Goal: Information Seeking & Learning: Understand process/instructions

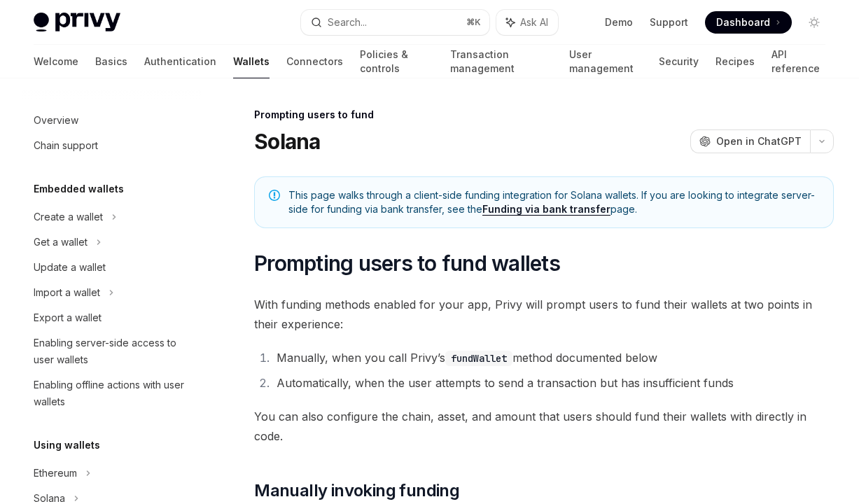
scroll to position [531, 0]
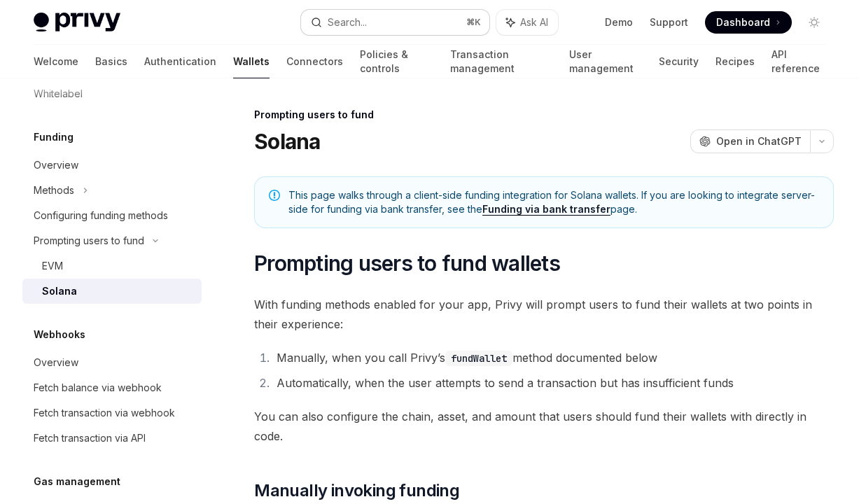
click at [438, 20] on button "Search... ⌘ K" at bounding box center [395, 22] width 188 height 25
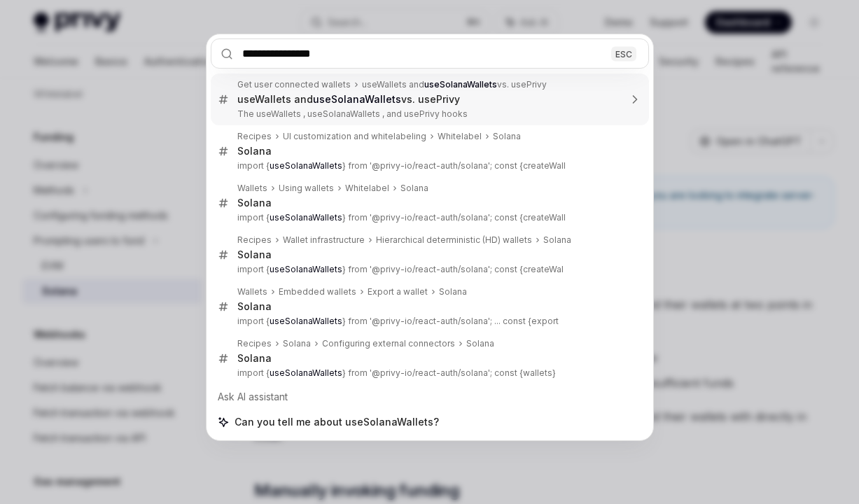
type input "**********"
type textarea "*"
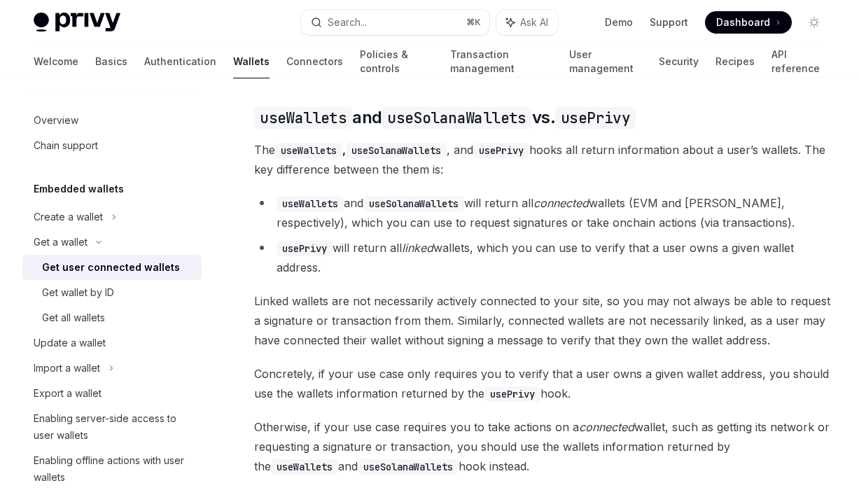
click at [310, 151] on code "useWallets" at bounding box center [308, 150] width 67 height 15
copy code "useWallets"
click at [387, 152] on code "useSolanaWallets" at bounding box center [396, 150] width 101 height 15
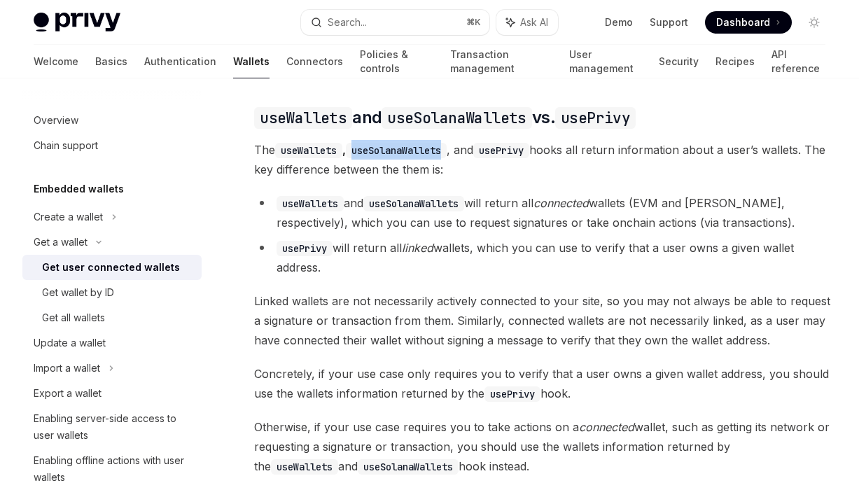
copy code "useSolanaWallets"
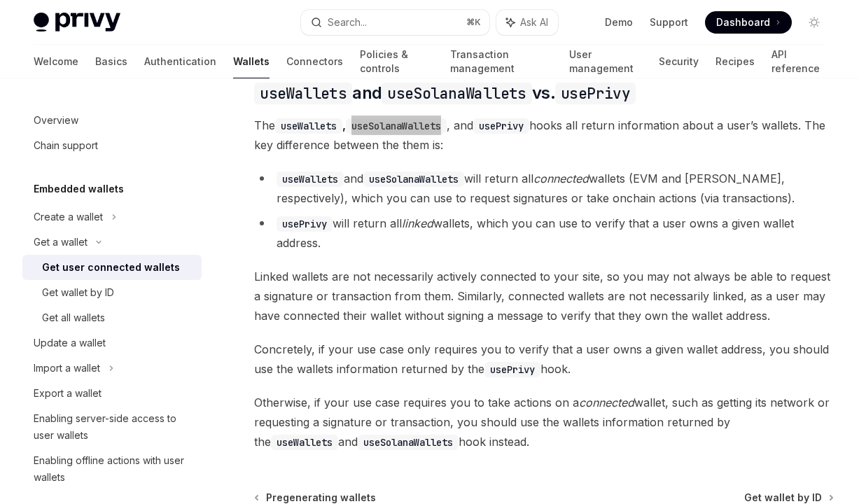
scroll to position [1152, 0]
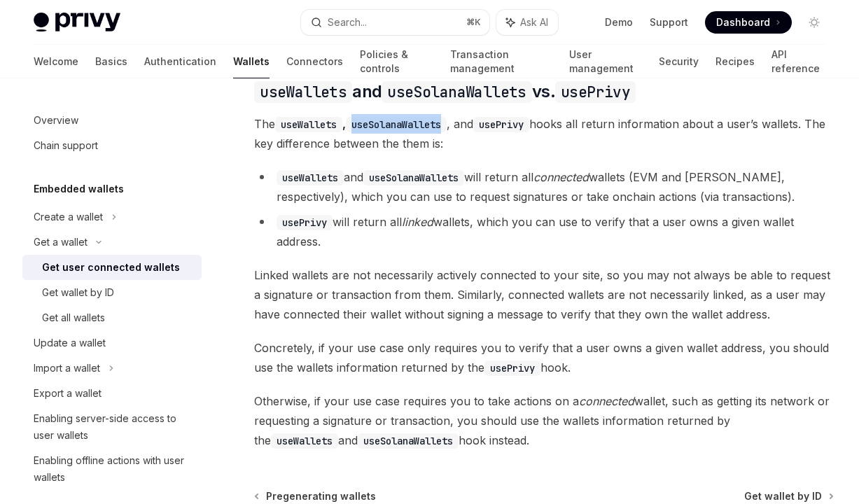
click at [785, 178] on li "useWallets and useSolanaWallets will return all connected wallets (EVM and Sola…" at bounding box center [544, 186] width 580 height 39
click at [776, 185] on div at bounding box center [776, 185] width 0 height 0
click at [537, 251] on li "usePrivy will return all linked wallets, which you can use to verify that a use…" at bounding box center [544, 231] width 580 height 39
click at [387, 200] on li "useWallets and useSolanaWallets will return all connected wallets (EVM and Sola…" at bounding box center [544, 186] width 580 height 39
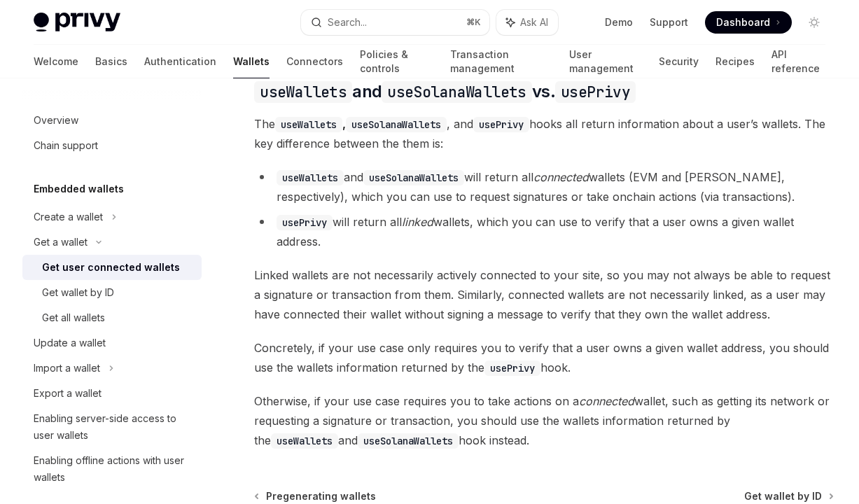
click at [387, 200] on li "useWallets and useSolanaWallets will return all connected wallets (EVM and Sola…" at bounding box center [544, 186] width 580 height 39
click at [427, 199] on li "useWallets and useSolanaWallets will return all connected wallets (EVM and Sola…" at bounding box center [544, 186] width 580 height 39
click at [466, 196] on li "useWallets and useSolanaWallets will return all connected wallets (EVM and Sola…" at bounding box center [544, 186] width 580 height 39
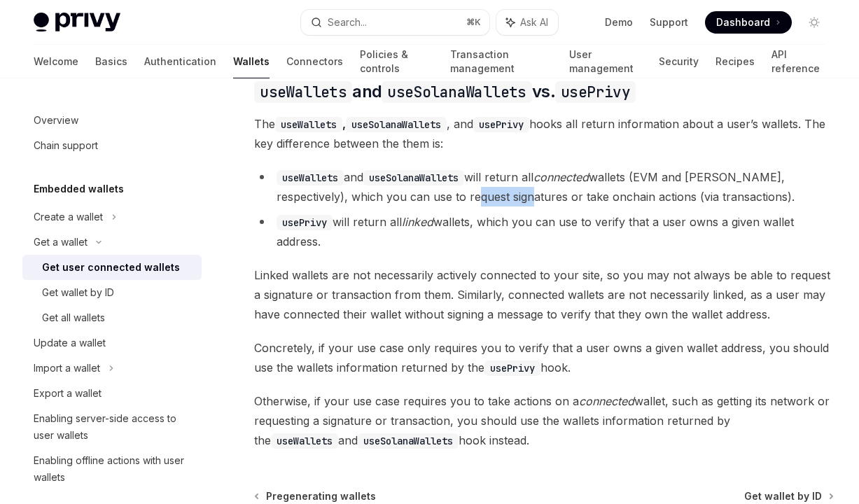
click at [523, 200] on li "useWallets and useSolanaWallets will return all connected wallets (EVM and Sola…" at bounding box center [544, 186] width 580 height 39
click at [570, 202] on li "useWallets and useSolanaWallets will return all connected wallets (EVM and Sola…" at bounding box center [544, 186] width 580 height 39
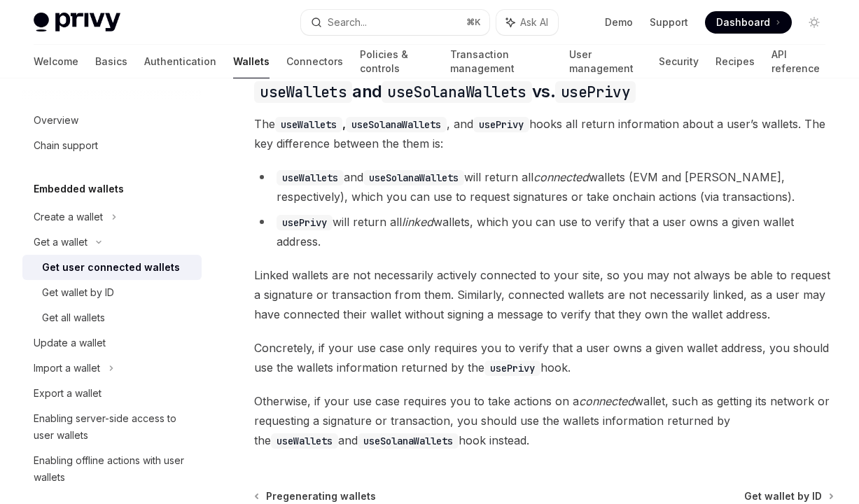
click at [587, 201] on li "useWallets and useSolanaWallets will return all connected wallets (EVM and Sola…" at bounding box center [544, 186] width 580 height 39
click at [550, 215] on li "usePrivy will return all linked wallets, which you can use to verify that a use…" at bounding box center [544, 231] width 580 height 39
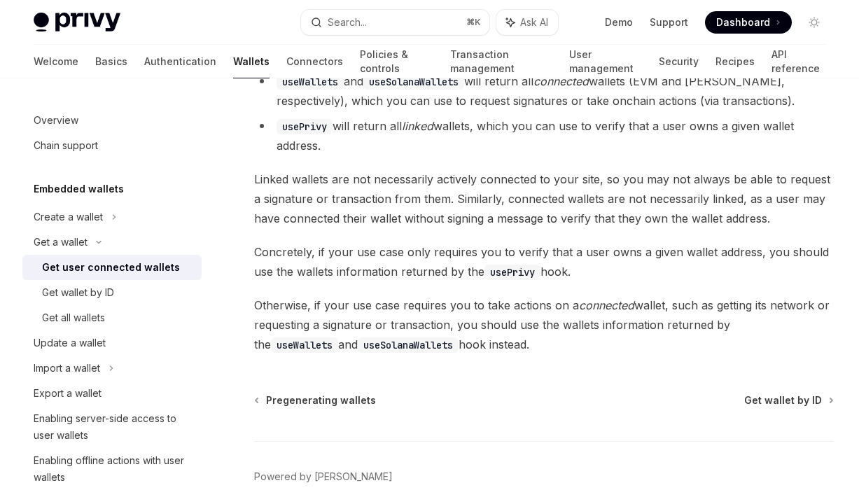
scroll to position [1252, 0]
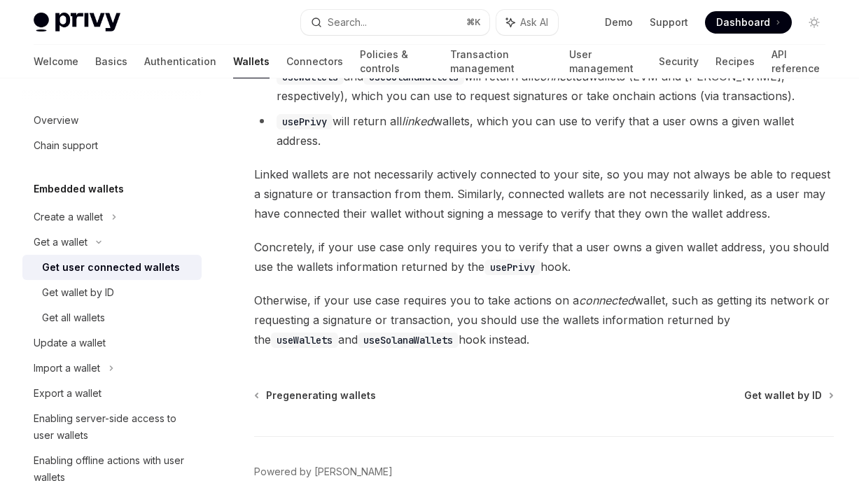
click at [734, 419] on div "Pregenerating wallets Get wallet by ID Powered by [PERSON_NAME]" at bounding box center [544, 473] width 580 height 169
click at [515, 446] on footer "Powered by [PERSON_NAME]" at bounding box center [544, 496] width 580 height 121
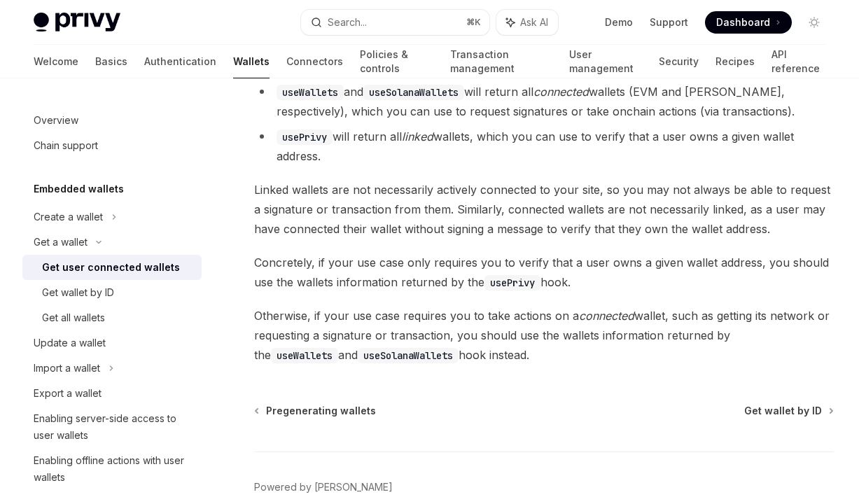
scroll to position [1236, 0]
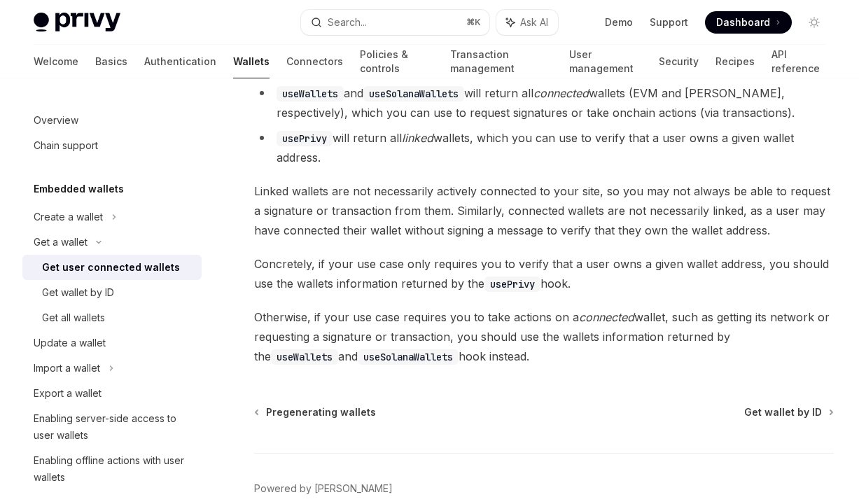
click at [571, 320] on span "Otherwise, if your use case requires you to take actions on a connected wallet,…" at bounding box center [544, 336] width 580 height 59
click at [590, 320] on em "connected" at bounding box center [606, 317] width 55 height 14
click at [627, 319] on em "connected" at bounding box center [606, 317] width 55 height 14
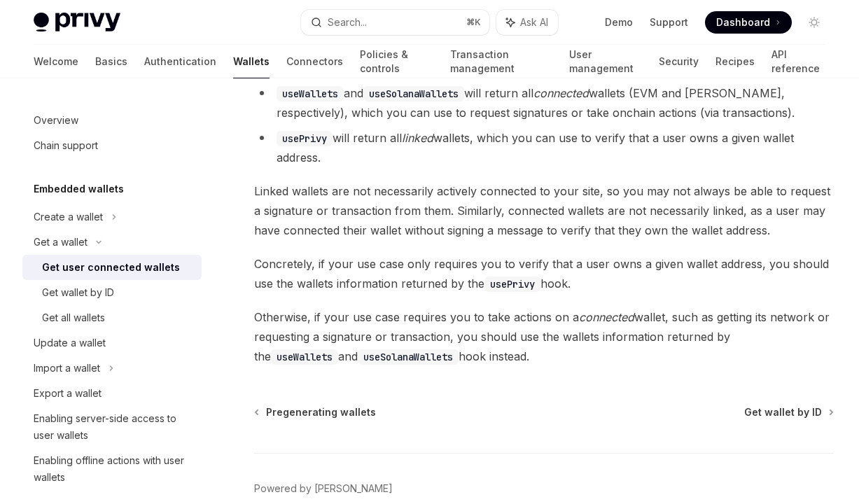
click at [627, 319] on em "connected" at bounding box center [606, 317] width 55 height 14
click at [484, 336] on span "Otherwise, if your use case requires you to take actions on a connected wallet,…" at bounding box center [544, 336] width 580 height 59
click at [436, 340] on span "Otherwise, if your use case requires you to take actions on a connected wallet,…" at bounding box center [544, 336] width 580 height 59
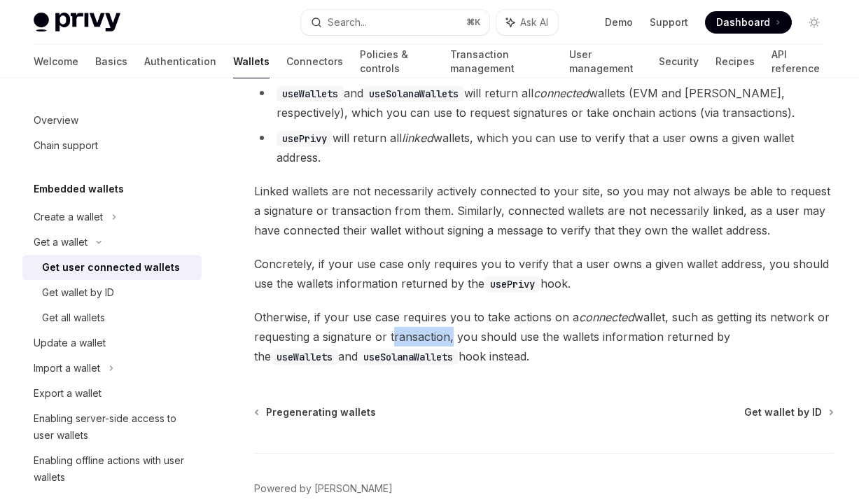
click at [467, 339] on span "Otherwise, if your use case requires you to take actions on a connected wallet,…" at bounding box center [544, 336] width 580 height 59
click at [513, 338] on span "Otherwise, if your use case requires you to take actions on a connected wallet,…" at bounding box center [544, 336] width 580 height 59
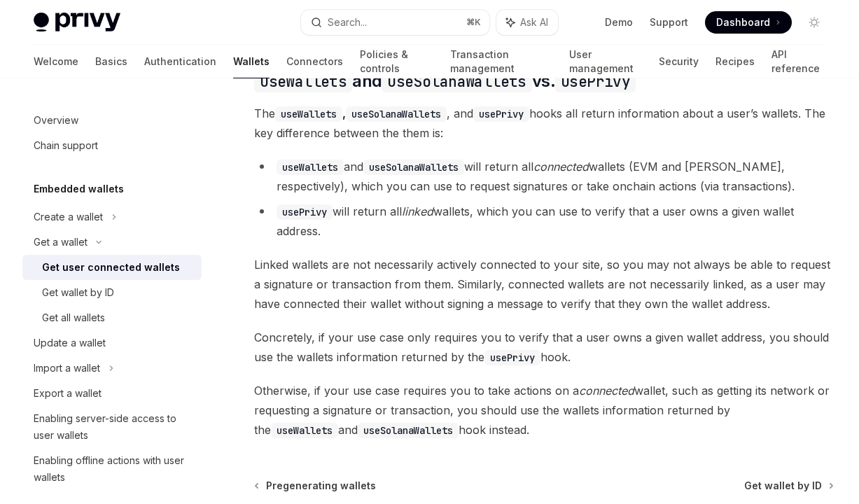
scroll to position [1167, 0]
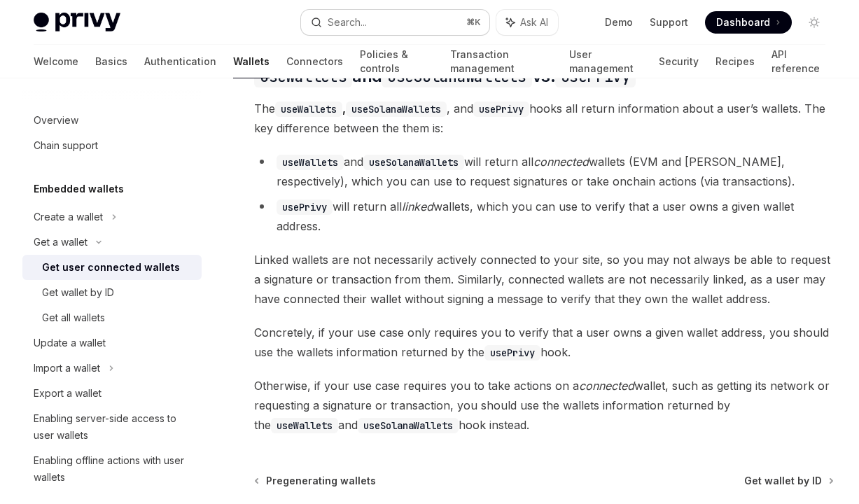
click at [410, 27] on button "Search... ⌘ K" at bounding box center [395, 22] width 188 height 25
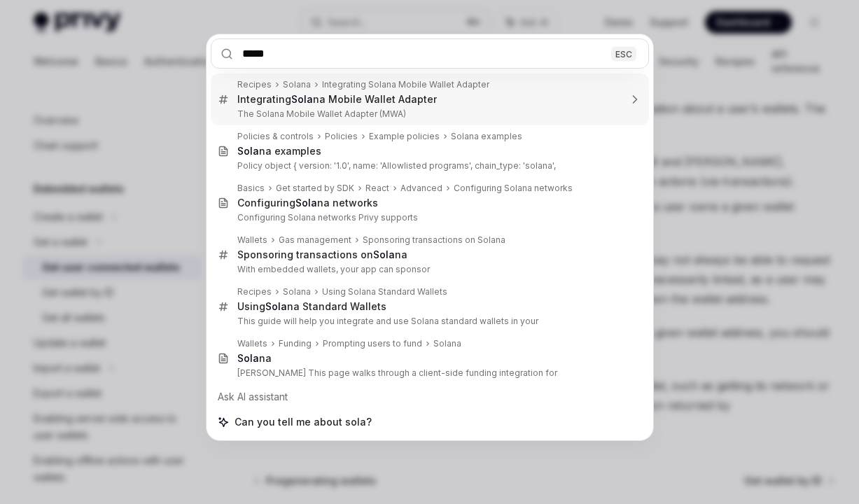
type input "******"
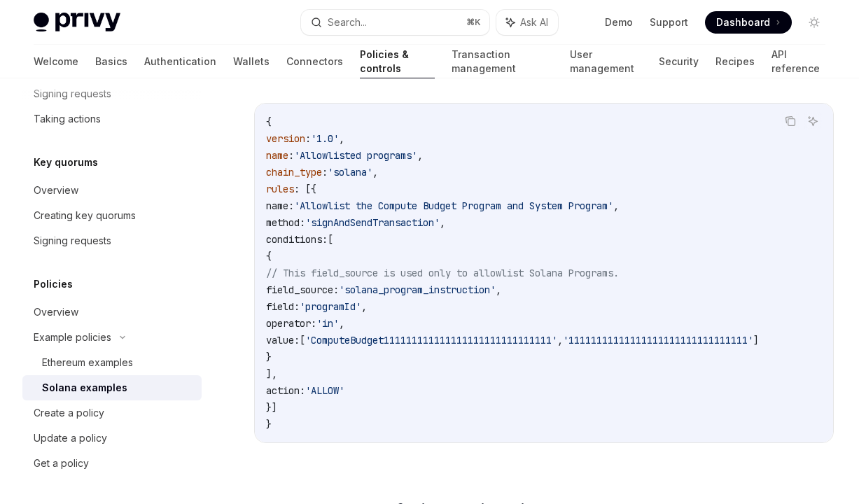
scroll to position [177, 0]
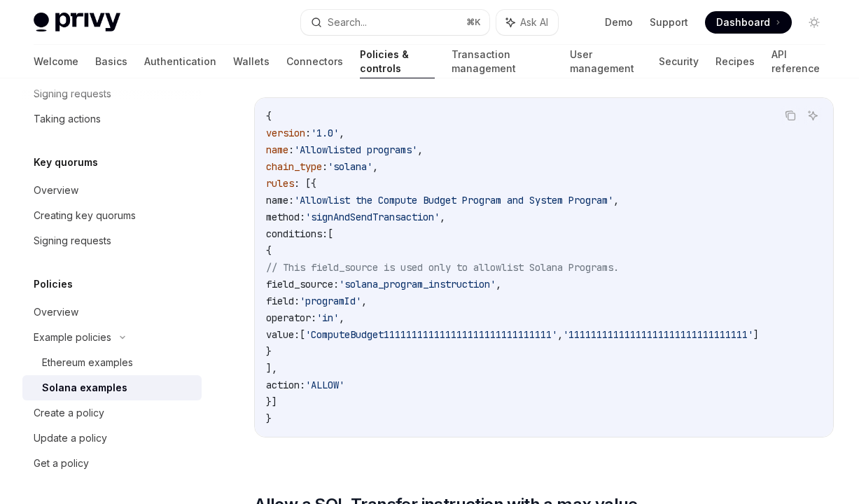
click at [339, 288] on span "field_source:" at bounding box center [302, 284] width 73 height 13
click at [476, 291] on code "{ version : '1.0' , name : 'Allowlisted programs' , chain_type : 'solana' , rul…" at bounding box center [544, 267] width 556 height 319
click at [513, 307] on code "{ version : '1.0' , name : 'Allowlisted programs' , chain_type : 'solana' , rul…" at bounding box center [544, 267] width 556 height 319
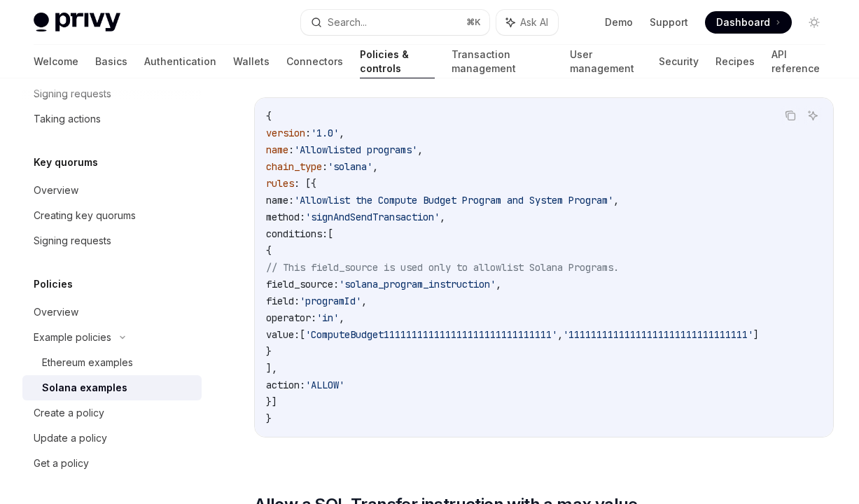
click at [339, 320] on span "'in'" at bounding box center [328, 318] width 22 height 13
click at [491, 332] on span "'ComputeBudget111111111111111111111111111111'" at bounding box center [431, 335] width 252 height 13
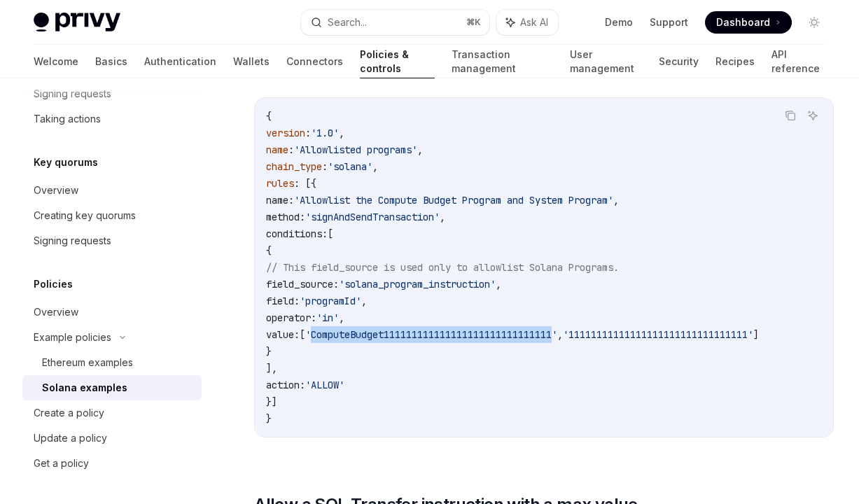
click at [491, 332] on span "'ComputeBudget111111111111111111111111111111'" at bounding box center [431, 335] width 252 height 13
click at [554, 261] on span "// This field_source is used only to allowlist Solana Programs." at bounding box center [442, 267] width 353 height 13
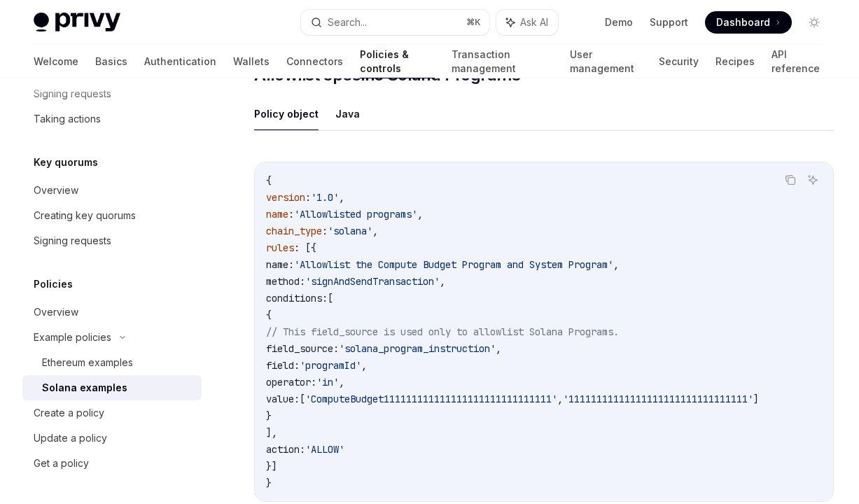
scroll to position [75, 0]
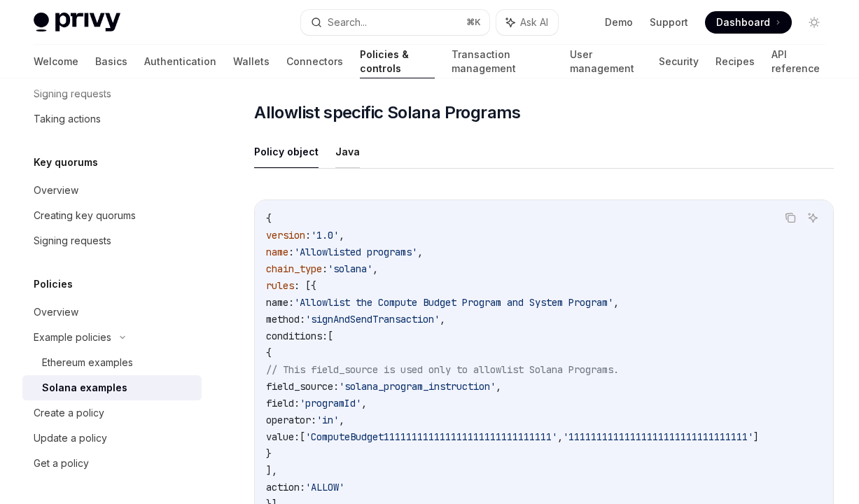
click at [347, 152] on button "Java" at bounding box center [348, 151] width 25 height 33
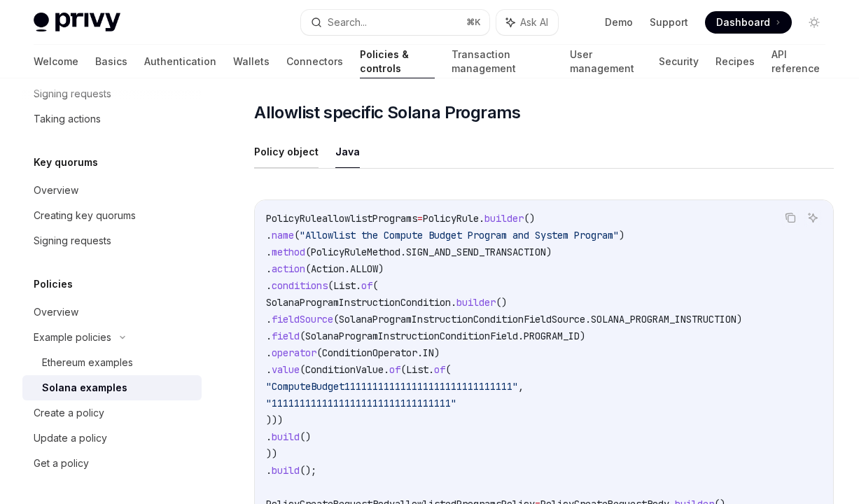
click at [289, 155] on button "Policy object" at bounding box center [286, 151] width 64 height 33
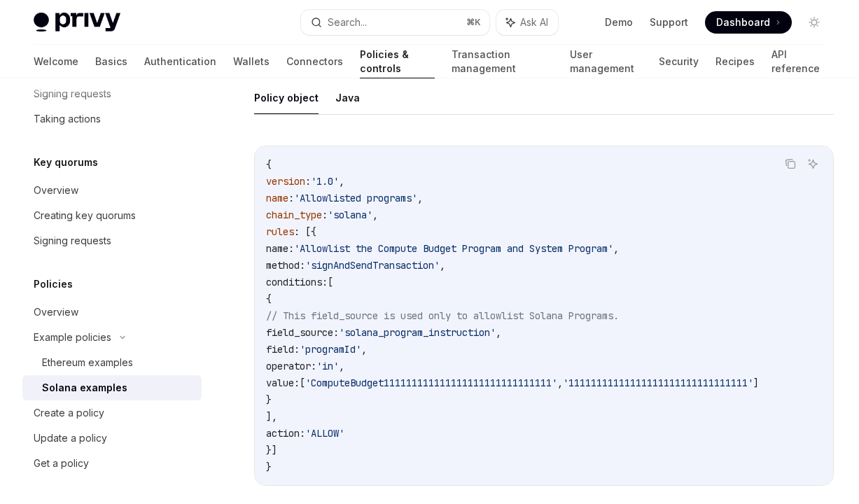
scroll to position [131, 0]
click at [338, 287] on code "{ version : '1.0' , name : 'Allowlisted programs' , chain_type : 'solana' , rul…" at bounding box center [544, 313] width 556 height 319
click at [328, 279] on span "conditions:" at bounding box center [297, 280] width 62 height 13
copy span "conditions"
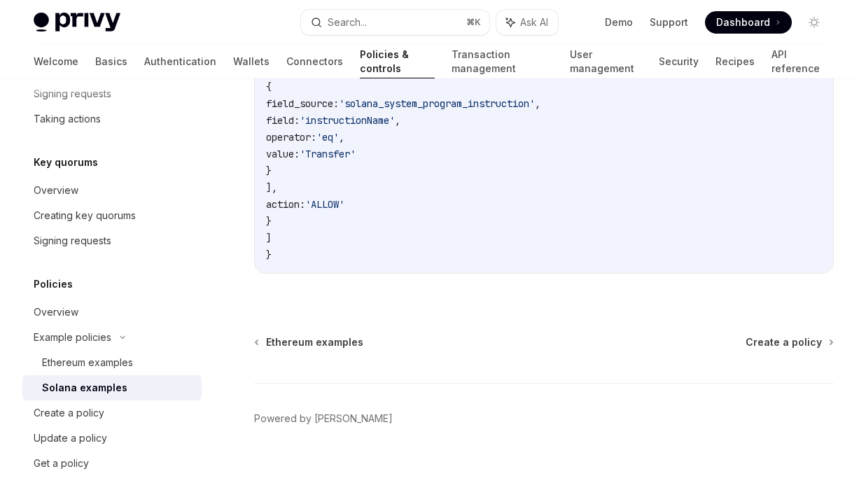
scroll to position [6752, 0]
type textarea "*"
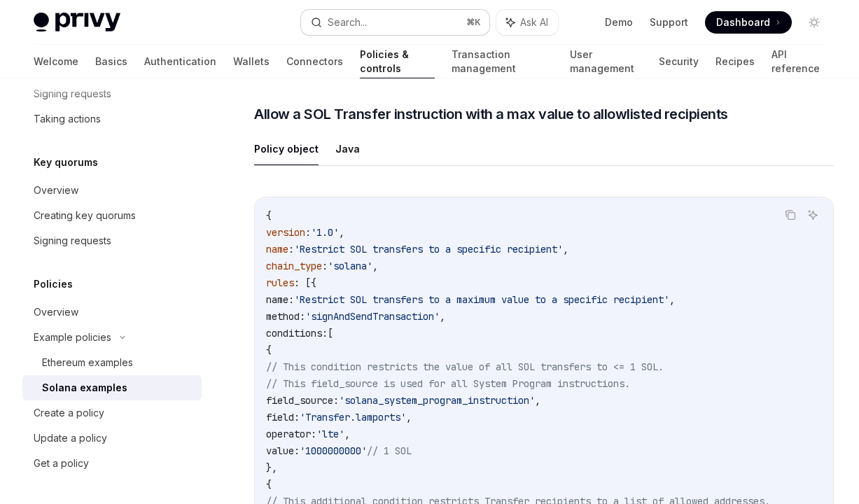
click at [415, 25] on button "Search... ⌘ K" at bounding box center [395, 22] width 188 height 25
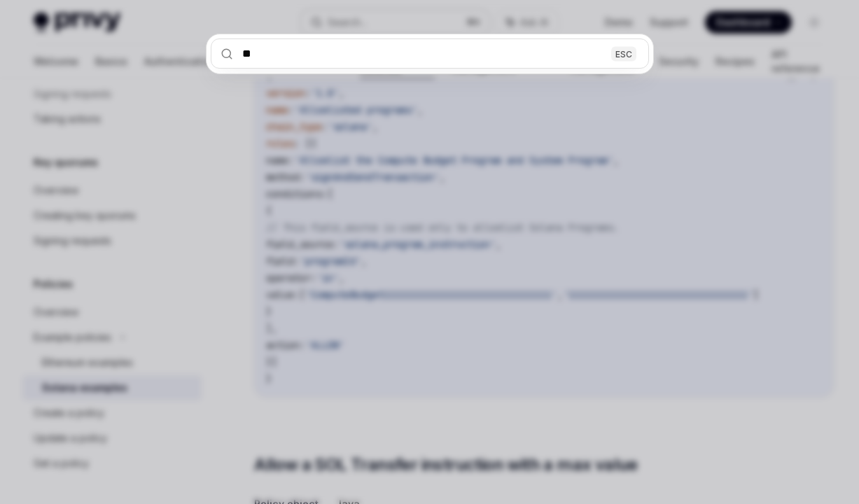
scroll to position [210, 0]
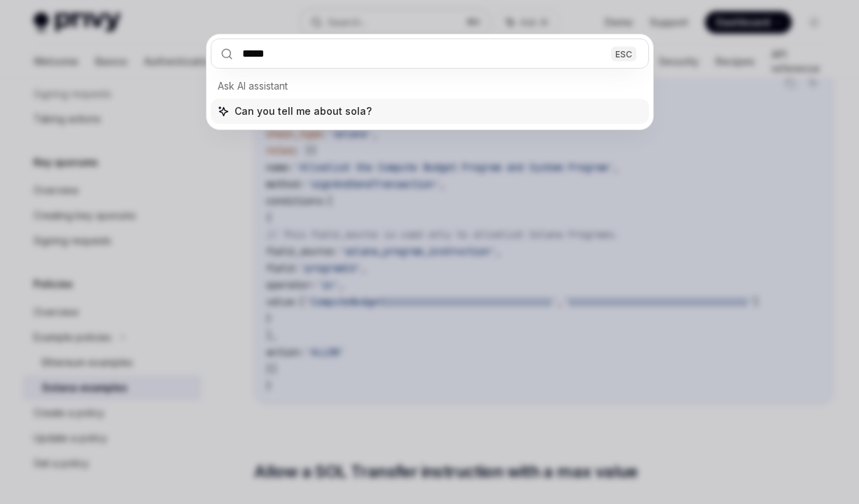
type input "******"
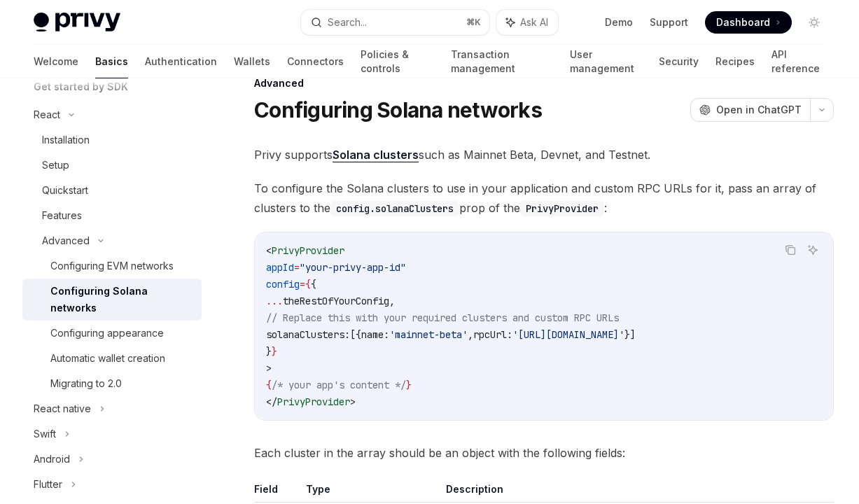
scroll to position [36, 0]
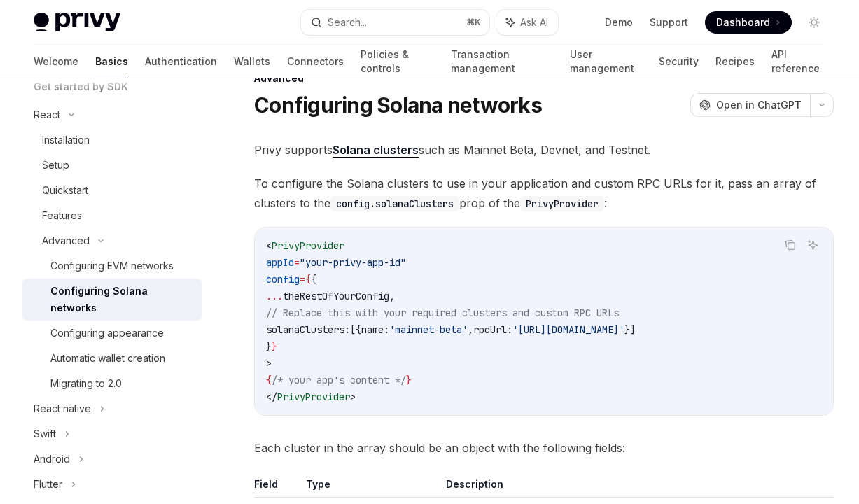
click at [338, 330] on span "solanaClusters:" at bounding box center [308, 330] width 84 height 13
copy span "solanaClusters"
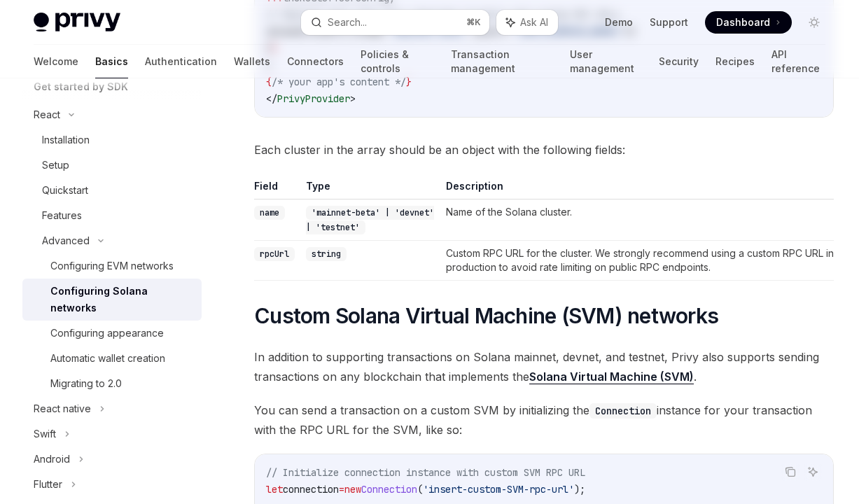
scroll to position [0, 0]
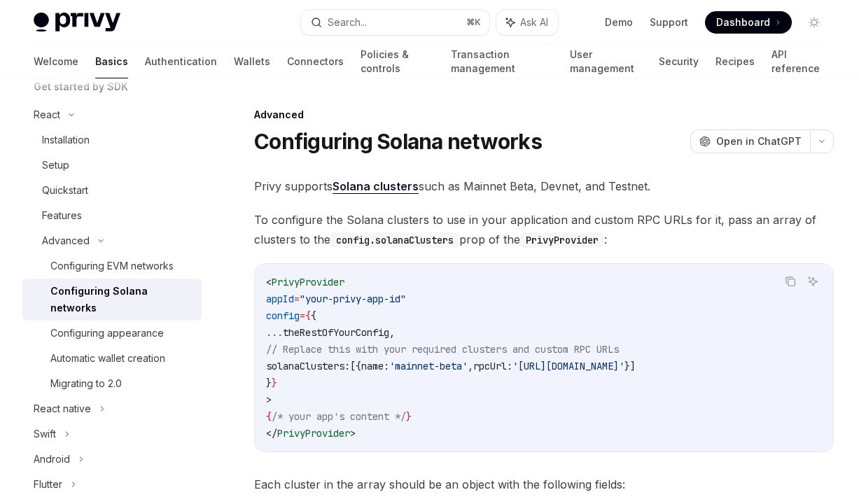
click at [466, 221] on span "To configure the Solana clusters to use in your application and custom RPC URLs…" at bounding box center [544, 229] width 580 height 39
click at [149, 325] on div "Configuring appearance" at bounding box center [106, 333] width 113 height 17
type textarea "*"
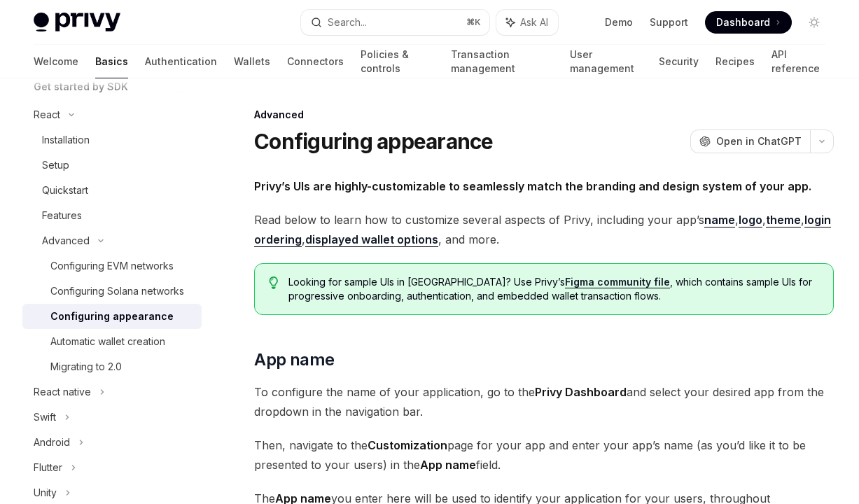
click at [467, 237] on span "Read below to learn how to customize several aspects of Privy, including your a…" at bounding box center [544, 229] width 580 height 39
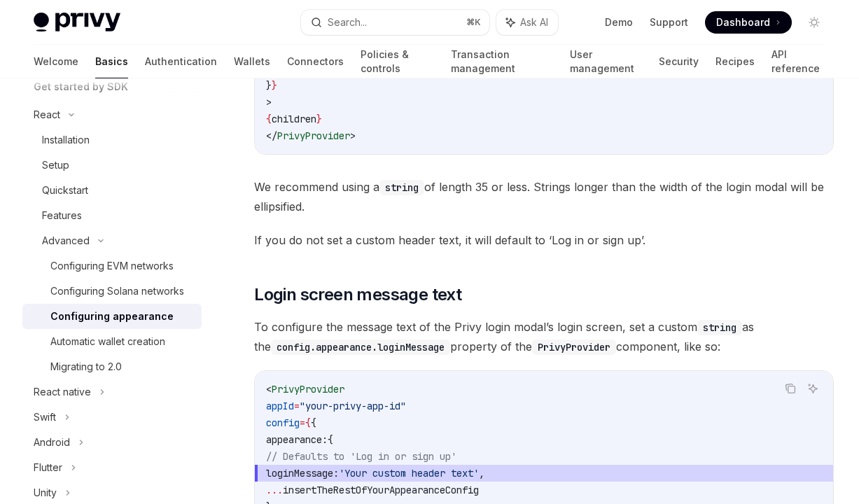
scroll to position [1066, 0]
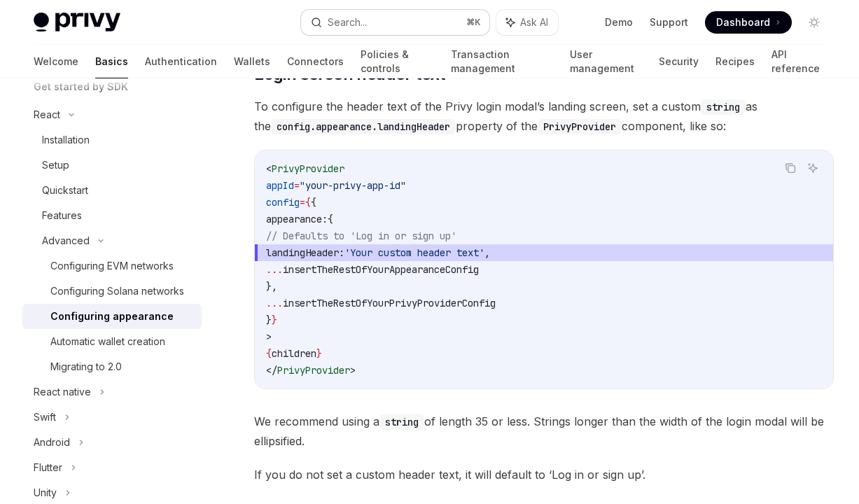
click at [426, 29] on button "Search... ⌘ K" at bounding box center [395, 22] width 188 height 25
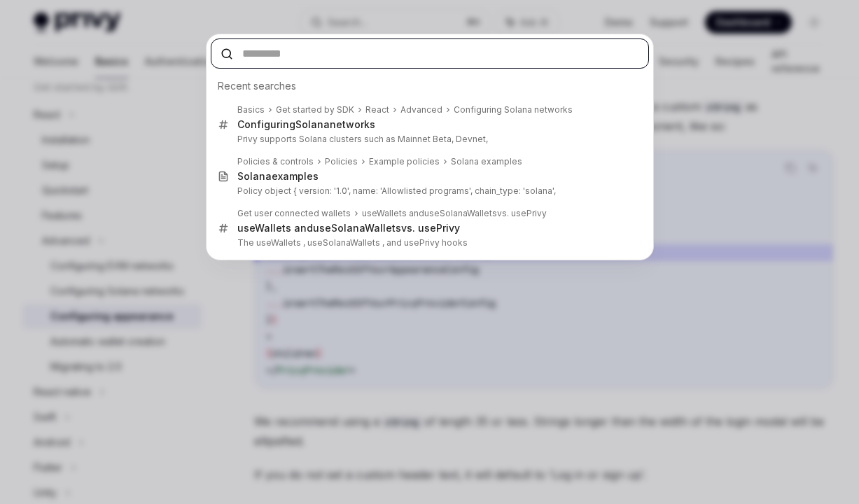
click at [389, 59] on input "text" at bounding box center [430, 54] width 438 height 30
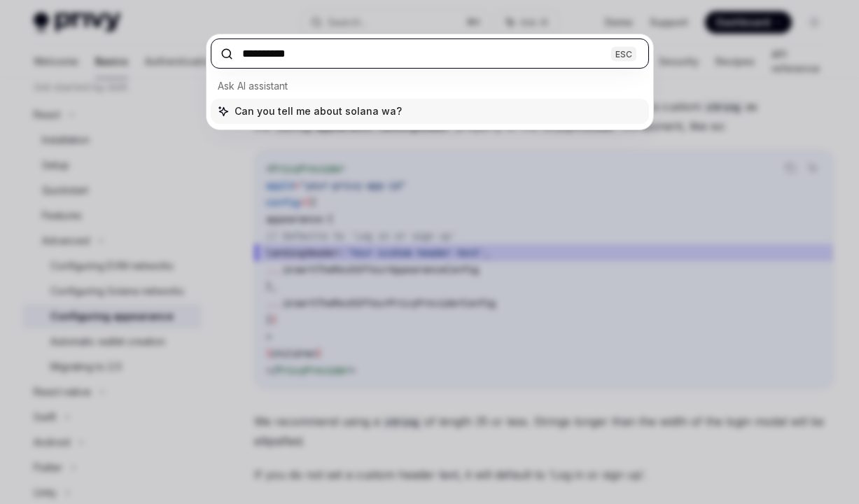
type input "**********"
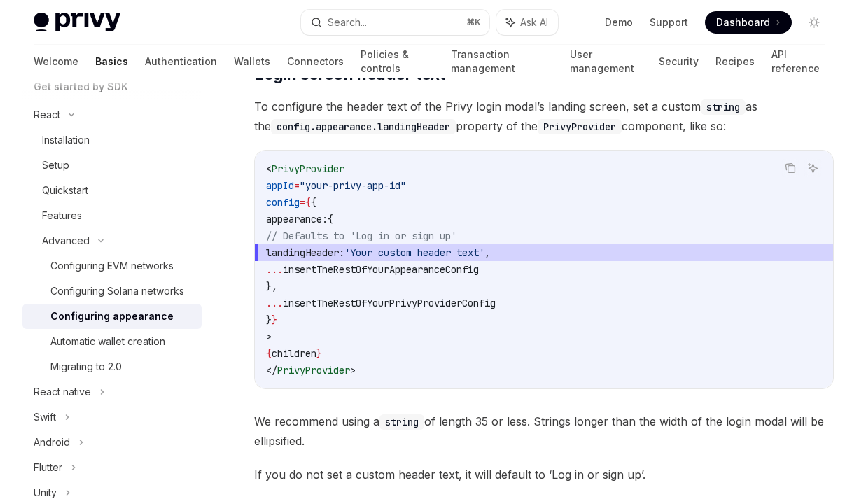
type textarea "*"
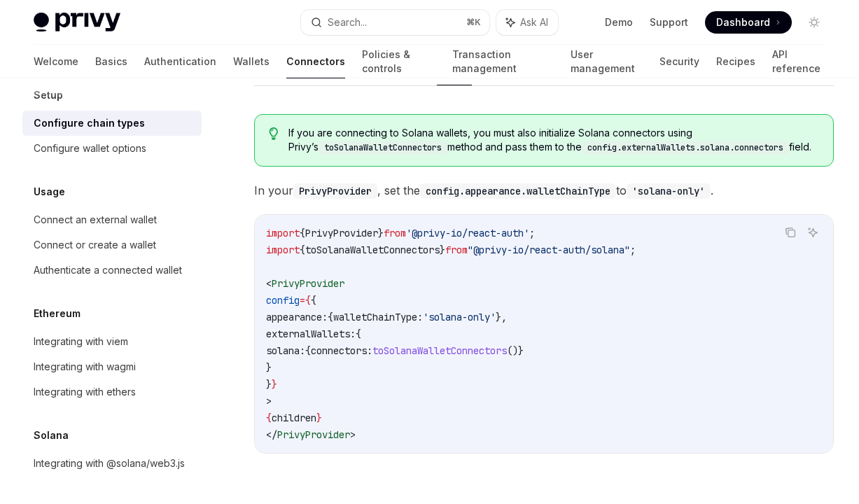
scroll to position [226, 0]
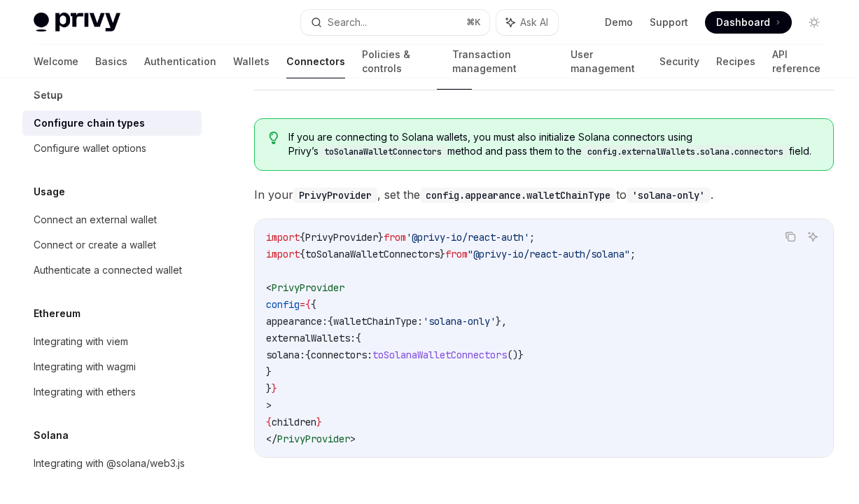
click at [476, 322] on span "'solana-only'" at bounding box center [459, 321] width 73 height 13
drag, startPoint x: 474, startPoint y: 322, endPoint x: 536, endPoint y: 324, distance: 61.7
click at [496, 324] on span "'solana-only'" at bounding box center [459, 321] width 73 height 13
click at [578, 198] on code "config.appearance.walletChainType" at bounding box center [518, 195] width 196 height 15
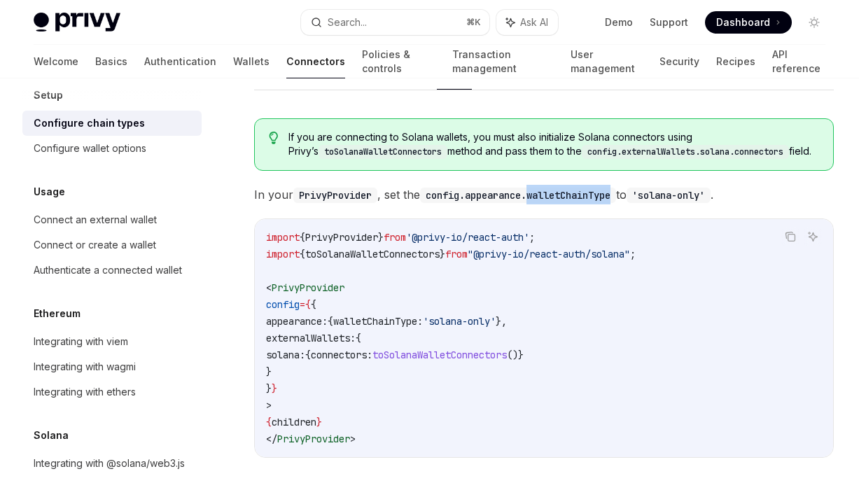
drag, startPoint x: 333, startPoint y: 375, endPoint x: 289, endPoint y: 339, distance: 56.7
click at [289, 339] on code "import { PrivyProvider } from '@privy-io/react-auth' ; import { toSolanaWalletC…" at bounding box center [544, 338] width 556 height 219
click at [304, 371] on code "import { PrivyProvider } from '@privy-io/react-auth' ; import { toSolanaWalletC…" at bounding box center [544, 338] width 556 height 219
drag, startPoint x: 304, startPoint y: 371, endPoint x: 289, endPoint y: 344, distance: 30.4
click at [289, 344] on code "import { PrivyProvider } from '@privy-io/react-auth' ; import { toSolanaWalletC…" at bounding box center [544, 338] width 556 height 219
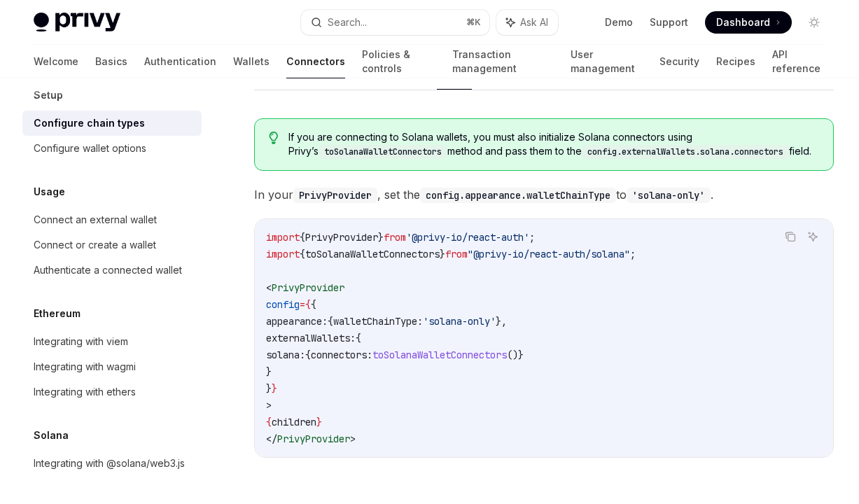
copy code "externalWallets: { solana: { connectors: toSolanaWalletConnectors ()} }"
click at [296, 340] on span "externalWallets:" at bounding box center [311, 338] width 90 height 13
click at [291, 340] on span "externalWallets:" at bounding box center [311, 338] width 90 height 13
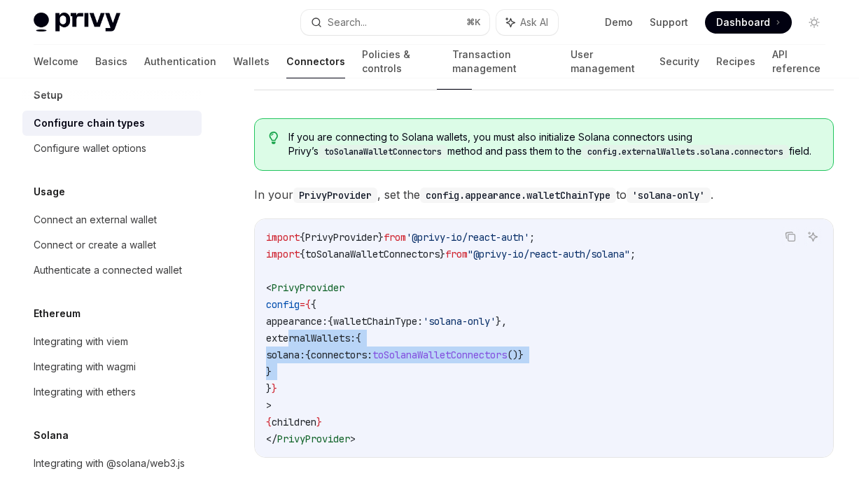
drag, startPoint x: 291, startPoint y: 340, endPoint x: 296, endPoint y: 366, distance: 25.6
click at [296, 366] on code "import { PrivyProvider } from '@privy-io/react-auth' ; import { toSolanaWalletC…" at bounding box center [544, 338] width 556 height 219
click at [312, 372] on code "import { PrivyProvider } from '@privy-io/react-auth' ; import { toSolanaWalletC…" at bounding box center [544, 338] width 556 height 219
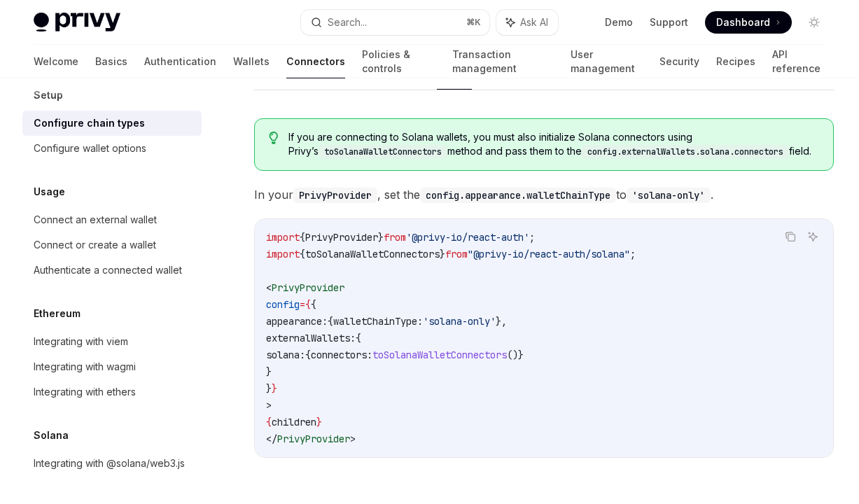
drag, startPoint x: 297, startPoint y: 373, endPoint x: 291, endPoint y: 343, distance: 30.6
click at [291, 343] on code "import { PrivyProvider } from '@privy-io/react-auth' ; import { toSolanaWalletC…" at bounding box center [544, 338] width 556 height 219
copy code "externalWallets: { solana: { connectors: toSolanaWalletConnectors ()} }"
click at [335, 337] on span "externalWallets:" at bounding box center [311, 338] width 90 height 13
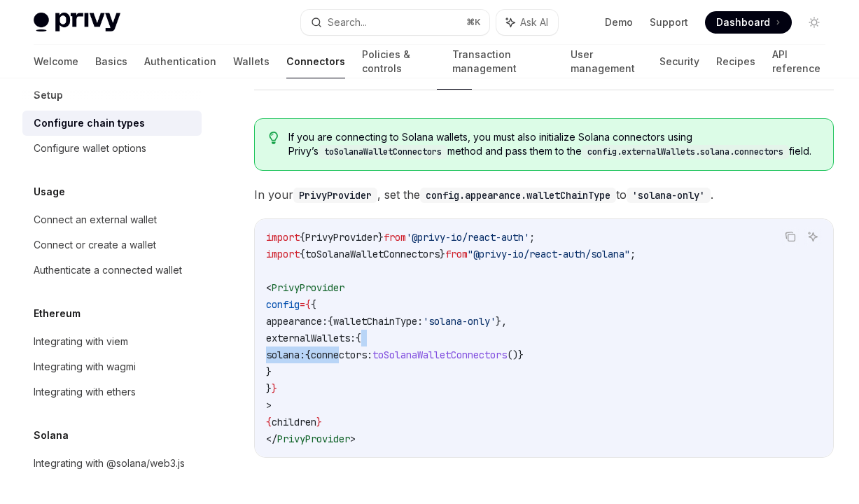
drag, startPoint x: 390, startPoint y: 340, endPoint x: 386, endPoint y: 355, distance: 16.0
click at [386, 358] on code "import { PrivyProvider } from '@privy-io/react-auth' ; import { toSolanaWalletC…" at bounding box center [544, 338] width 556 height 219
drag, startPoint x: 371, startPoint y: 370, endPoint x: 388, endPoint y: 344, distance: 31.3
click at [388, 344] on code "import { PrivyProvider } from '@privy-io/react-auth' ; import { toSolanaWalletC…" at bounding box center [544, 338] width 556 height 219
click at [340, 368] on code "import { PrivyProvider } from '@privy-io/react-auth' ; import { toSolanaWalletC…" at bounding box center [544, 338] width 556 height 219
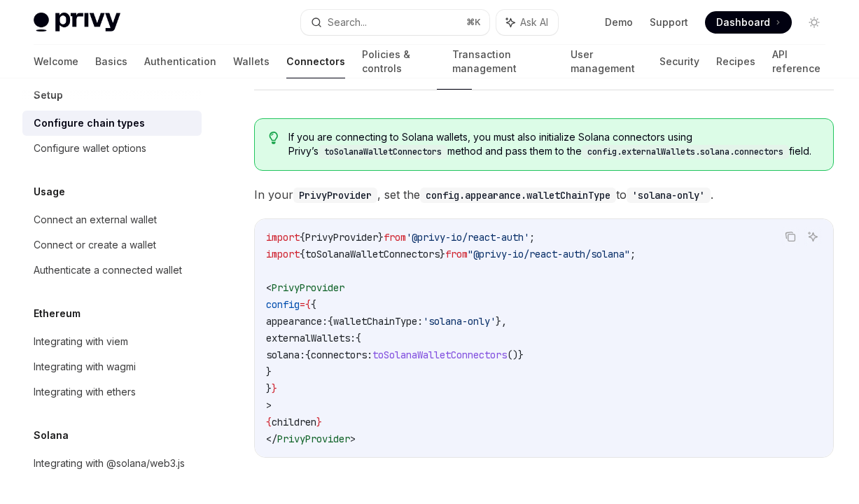
drag, startPoint x: 338, startPoint y: 368, endPoint x: 389, endPoint y: 338, distance: 59.3
click at [389, 338] on code "import { PrivyProvider } from '@privy-io/react-auth' ; import { toSolanaWalletC…" at bounding box center [544, 338] width 556 height 219
click at [304, 338] on span "externalWallets:" at bounding box center [311, 338] width 90 height 13
copy span "externalWallets"
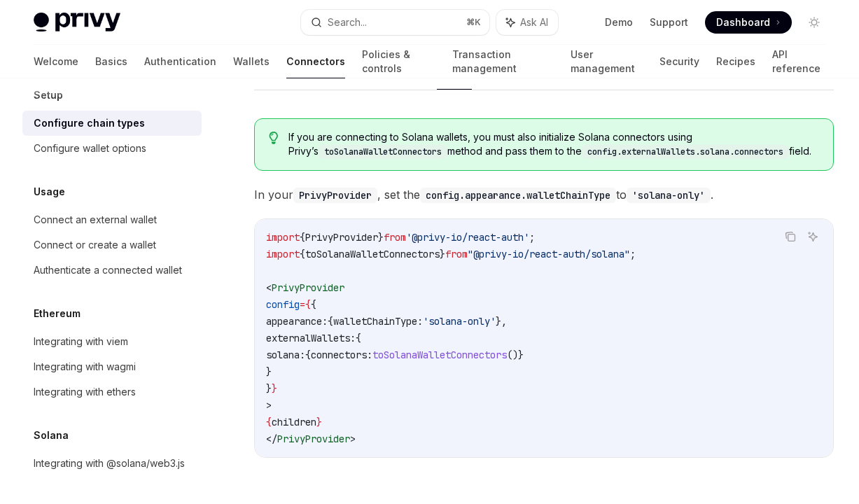
drag, startPoint x: 319, startPoint y: 366, endPoint x: 290, endPoint y: 340, distance: 39.2
click at [290, 340] on code "import { PrivyProvider } from '@privy-io/react-auth' ; import { toSolanaWalletC…" at bounding box center [544, 338] width 556 height 219
copy code "externalWallets: { solana: { connectors: toSolanaWalletConnectors ()} }"
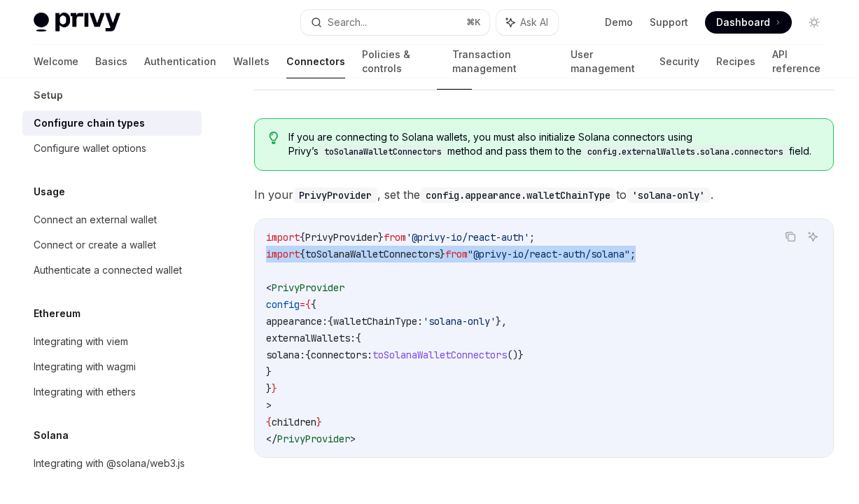
drag, startPoint x: 673, startPoint y: 254, endPoint x: 267, endPoint y: 256, distance: 406.3
click at [267, 256] on code "import { PrivyProvider } from '@privy-io/react-auth' ; import { toSolanaWalletC…" at bounding box center [544, 338] width 556 height 219
copy span "import { toSolanaWalletConnectors } from "@privy-io/react-auth/solana" ;"
